Goal: Information Seeking & Learning: Find specific fact

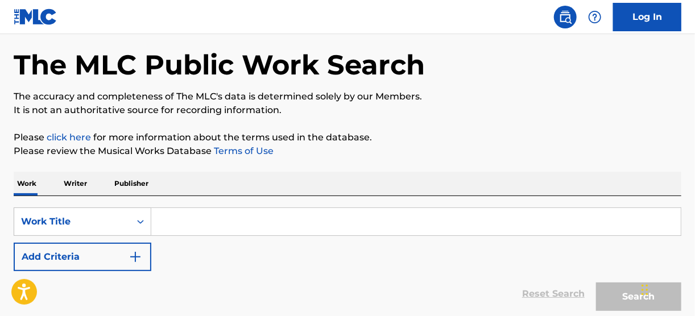
click at [173, 223] on input "Search Form" at bounding box center [416, 221] width 530 height 27
paste input "Arabian Rhapsody 2"
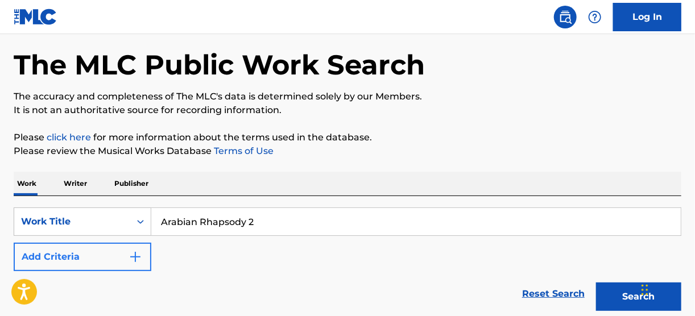
type input "Arabian Rhapsody 2"
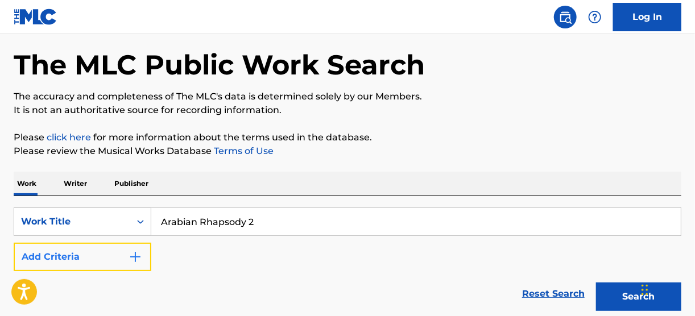
click at [131, 254] on img "Search Form" at bounding box center [136, 257] width 14 height 14
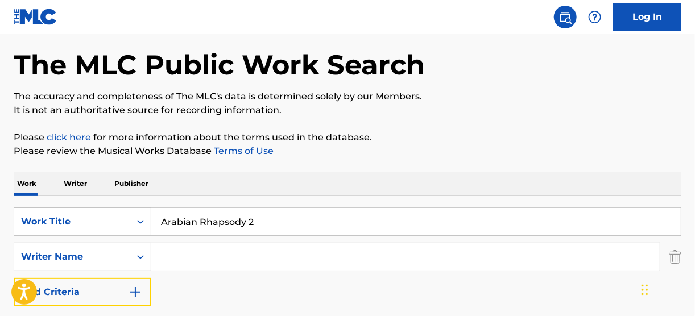
scroll to position [91, 0]
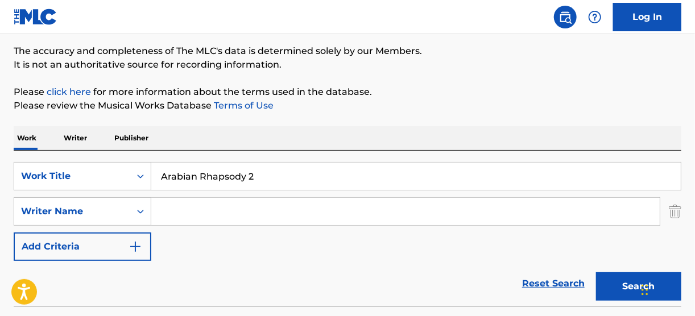
click at [170, 211] on input "Search Form" at bounding box center [405, 211] width 509 height 27
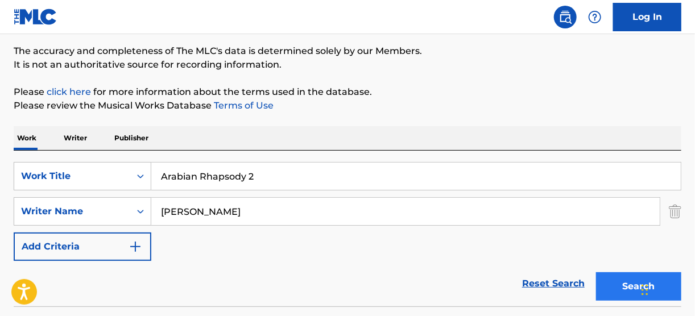
type input "[PERSON_NAME]"
click at [625, 286] on button "Search" at bounding box center [638, 286] width 85 height 28
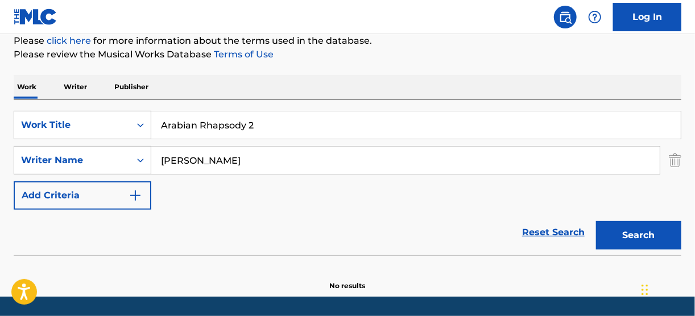
scroll to position [177, 0]
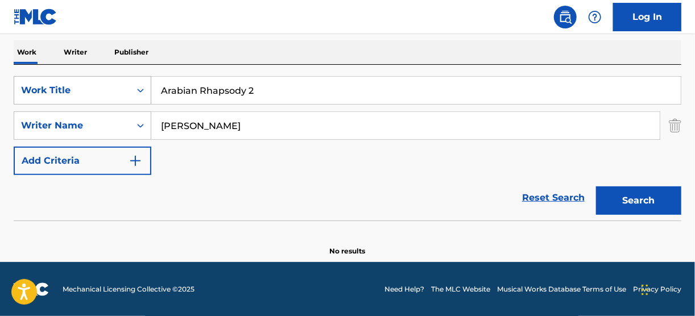
drag, startPoint x: 274, startPoint y: 88, endPoint x: 138, endPoint y: 89, distance: 135.4
click at [138, 89] on div "SearchWithCriteria426f8a82-3f5e-4fe1-af5d-cd44bfb7274c Work Title Arabian Rhaps…" at bounding box center [348, 90] width 668 height 28
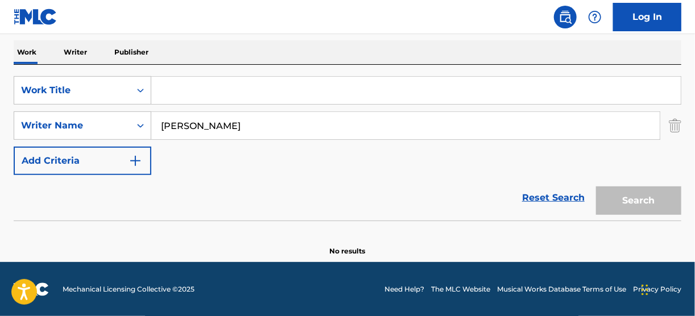
paste input "Geran El Hana"
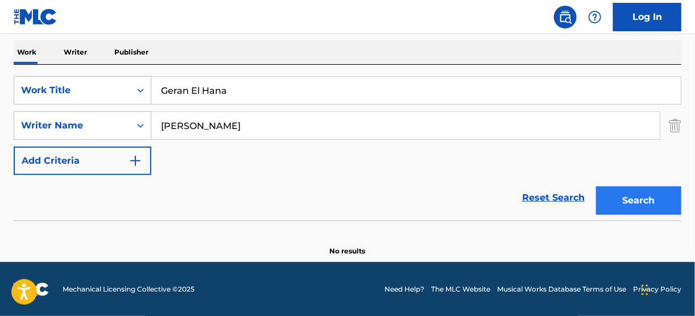
type input "Geran El Hana"
click at [618, 203] on button "Search" at bounding box center [638, 201] width 85 height 28
drag, startPoint x: 253, startPoint y: 93, endPoint x: 122, endPoint y: 93, distance: 130.3
click at [122, 93] on div "SearchWithCriteria426f8a82-3f5e-4fe1-af5d-cd44bfb7274c Work Title Geran El Hana" at bounding box center [348, 90] width 668 height 28
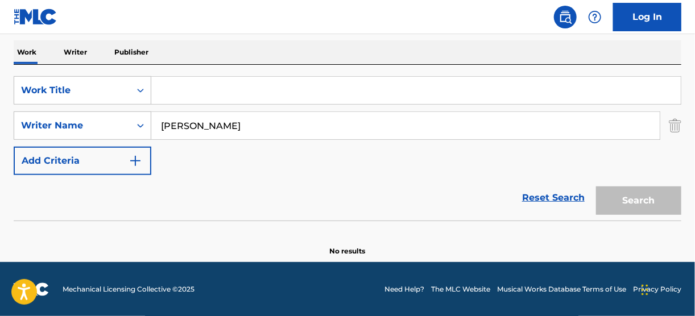
paste input "Arfa"
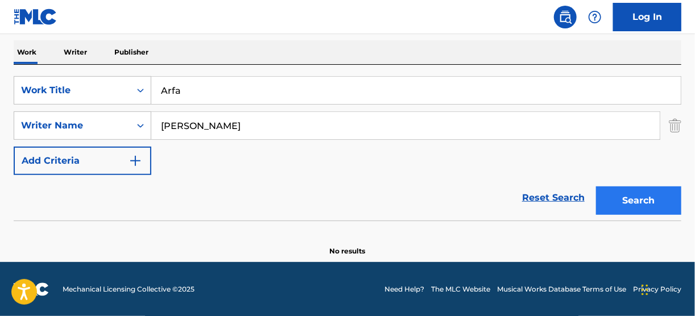
type input "Arfa"
click at [625, 202] on button "Search" at bounding box center [638, 201] width 85 height 28
drag, startPoint x: 188, startPoint y: 93, endPoint x: 141, endPoint y: 92, distance: 47.2
click at [141, 92] on div "SearchWithCriteria426f8a82-3f5e-4fe1-af5d-cd44bfb7274c Work Title Arfa" at bounding box center [348, 90] width 668 height 28
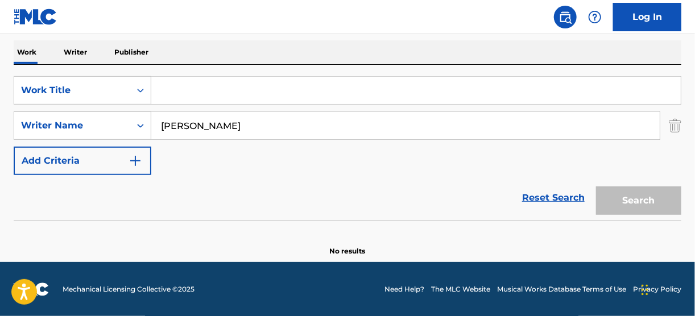
paste input "100 Sana Cinema"
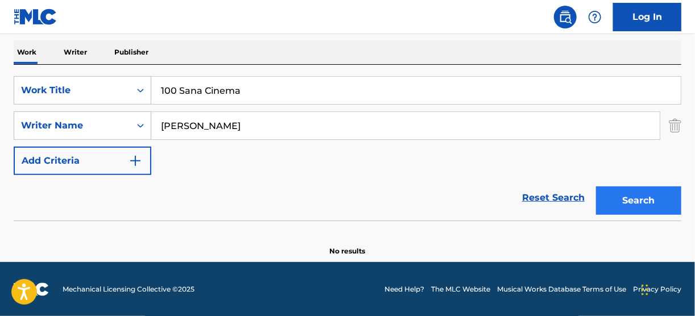
type input "100 Sana Cinema"
click at [623, 199] on button "Search" at bounding box center [638, 201] width 85 height 28
drag, startPoint x: 253, startPoint y: 89, endPoint x: 132, endPoint y: 90, distance: 120.6
click at [132, 90] on div "SearchWithCriteria426f8a82-3f5e-4fe1-af5d-cd44bfb7274c Work Title 100 Sana Cine…" at bounding box center [348, 90] width 668 height 28
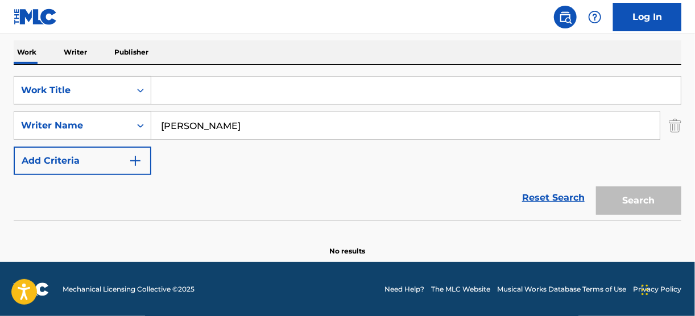
paste input "[PERSON_NAME]"
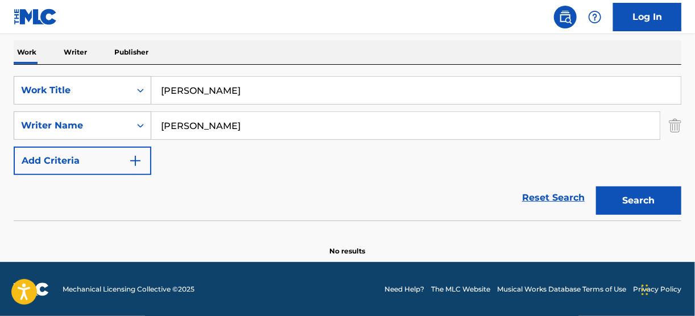
type input "[PERSON_NAME]"
drag, startPoint x: 267, startPoint y: 85, endPoint x: 110, endPoint y: 93, distance: 156.6
click at [110, 93] on div "SearchWithCriteria426f8a82-3f5e-4fe1-af5d-cd44bfb7274c Work Title [PERSON_NAME]" at bounding box center [348, 90] width 668 height 28
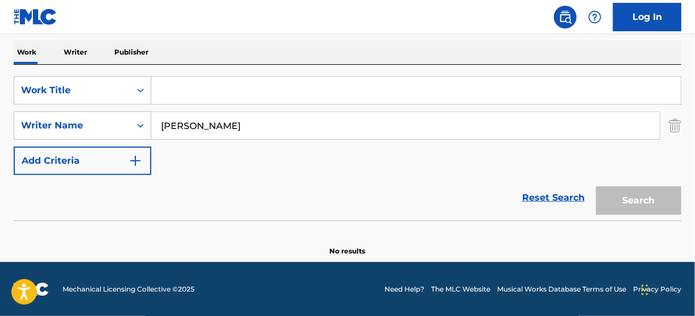
paste input "Nefsi Ab2a Ganbo"
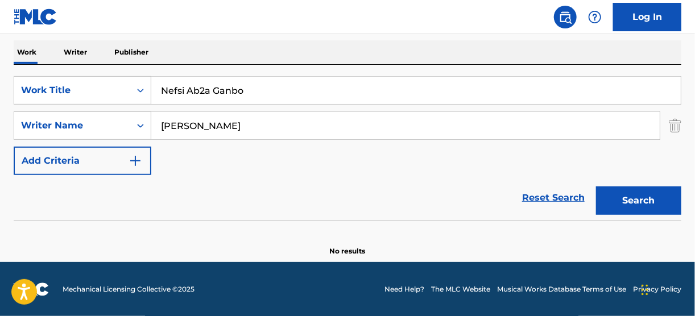
type input "Nefsi Ab2a Ganbo"
drag, startPoint x: 235, startPoint y: 123, endPoint x: 179, endPoint y: 74, distance: 74.6
click at [119, 116] on div "SearchWithCriteriad2f702ce-deb1-49ed-9192-194943d724a7 Writer Name [PERSON_NAME]" at bounding box center [348, 125] width 668 height 28
type input "[PERSON_NAME]"
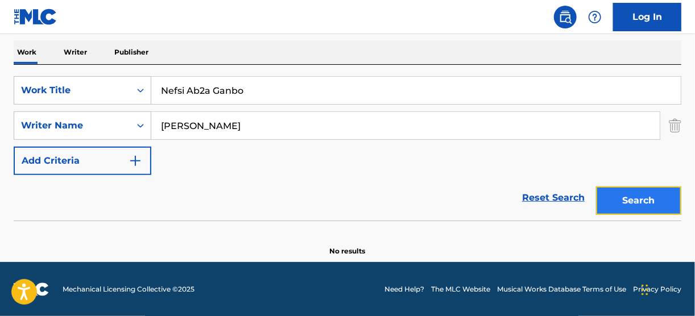
click at [621, 196] on button "Search" at bounding box center [638, 201] width 85 height 28
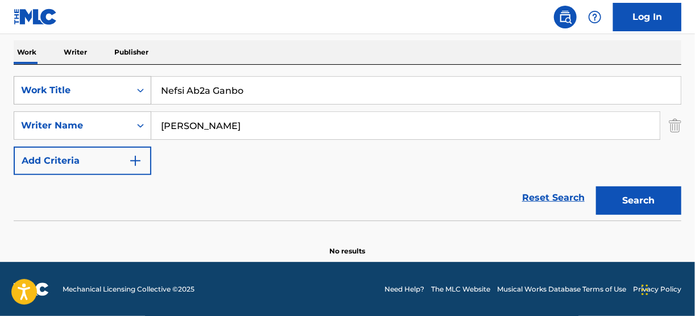
drag, startPoint x: 262, startPoint y: 89, endPoint x: 141, endPoint y: 89, distance: 121.2
click at [141, 89] on div "SearchWithCriteria426f8a82-3f5e-4fe1-af5d-cd44bfb7274c Work Title Nefsi Ab2a Ga…" at bounding box center [348, 90] width 668 height 28
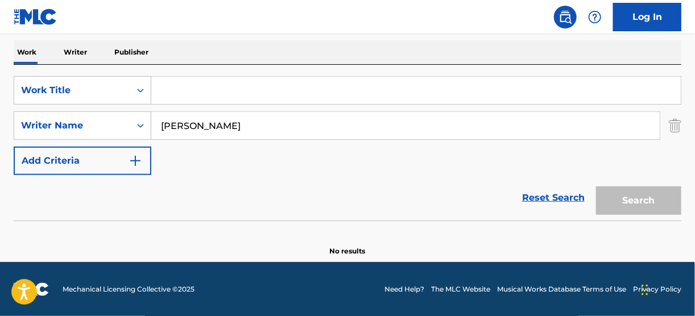
paste input "IN DA CLUB"
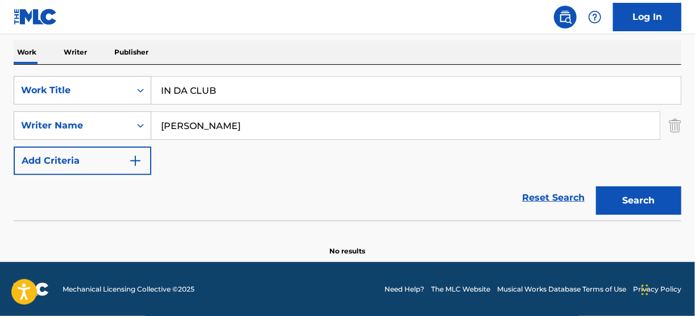
type input "IN DA CLUB"
drag, startPoint x: 259, startPoint y: 127, endPoint x: 151, endPoint y: 128, distance: 107.5
click at [151, 128] on input "[PERSON_NAME]" at bounding box center [405, 125] width 509 height 27
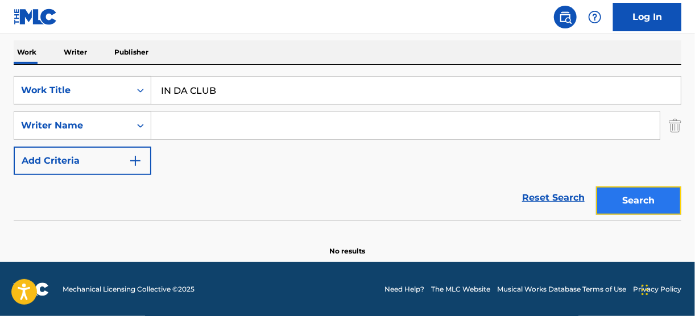
click at [641, 201] on button "Search" at bounding box center [638, 201] width 85 height 28
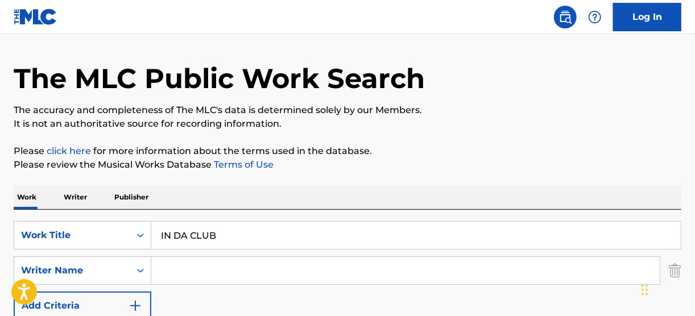
scroll to position [182, 0]
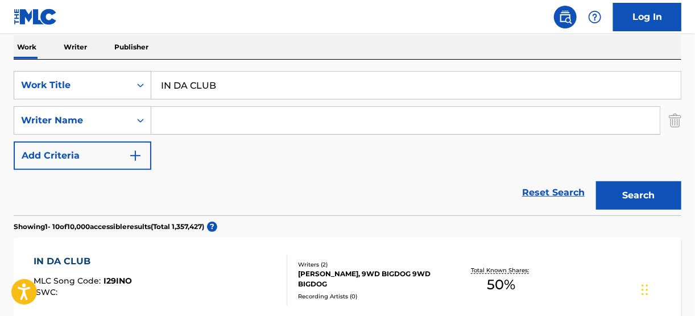
click at [188, 118] on input "Search Form" at bounding box center [405, 120] width 509 height 27
click at [221, 118] on input "maitre" at bounding box center [405, 120] width 509 height 27
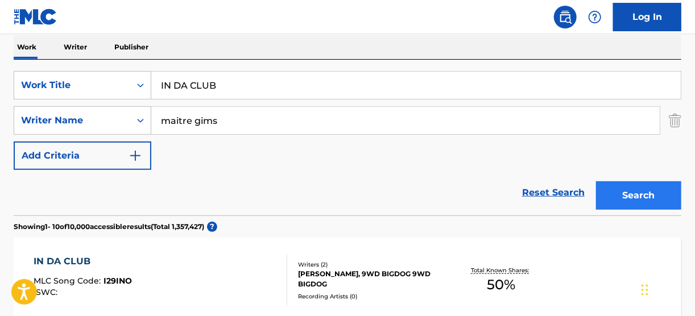
type input "maitre gims"
drag, startPoint x: 631, startPoint y: 192, endPoint x: 623, endPoint y: 193, distance: 8.0
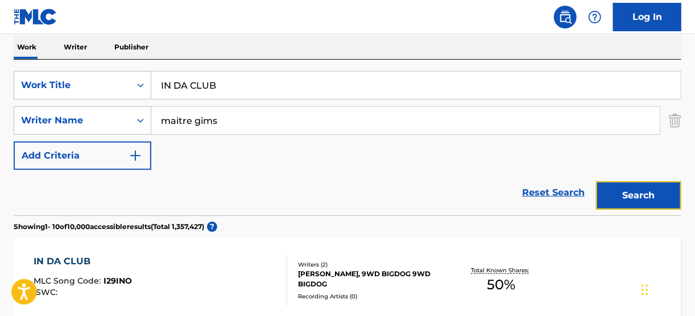
click at [630, 192] on button "Search" at bounding box center [638, 195] width 85 height 28
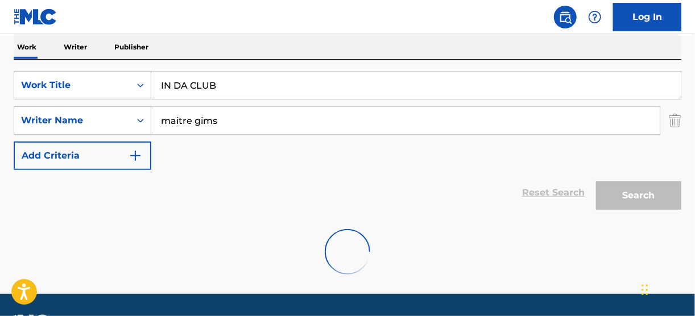
scroll to position [177, 0]
